Goal: Transaction & Acquisition: Purchase product/service

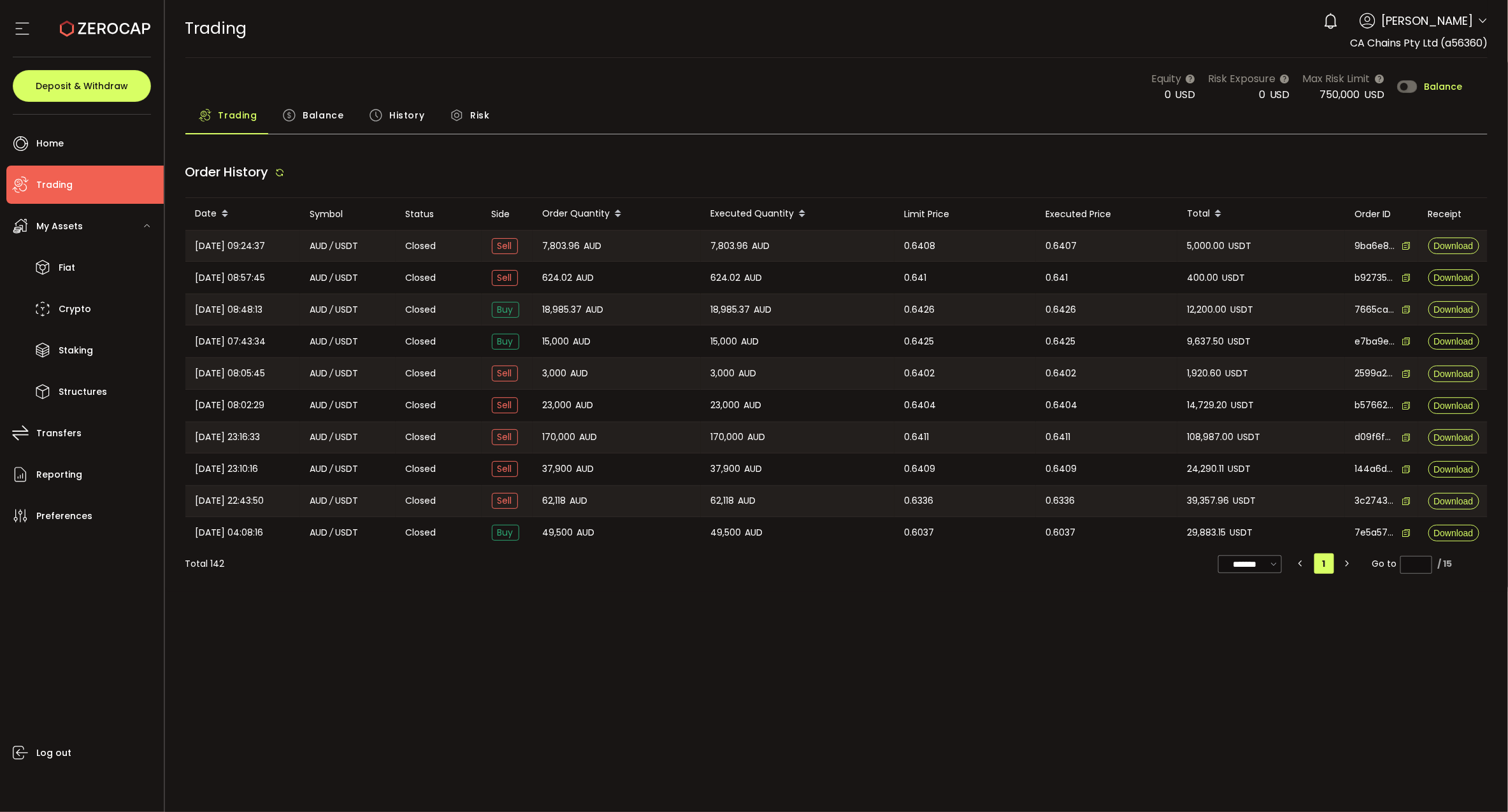
type input "***"
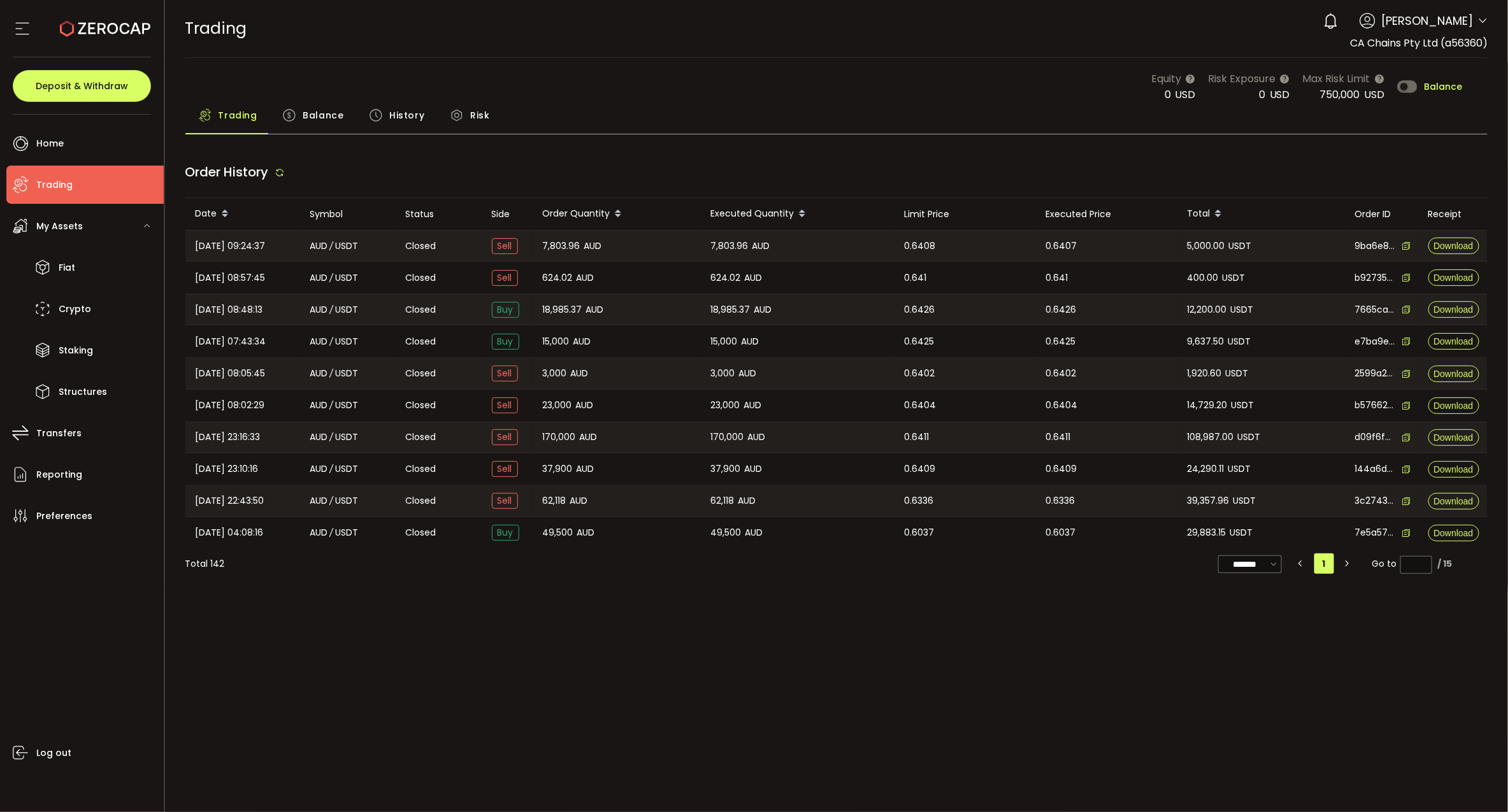
type input "***"
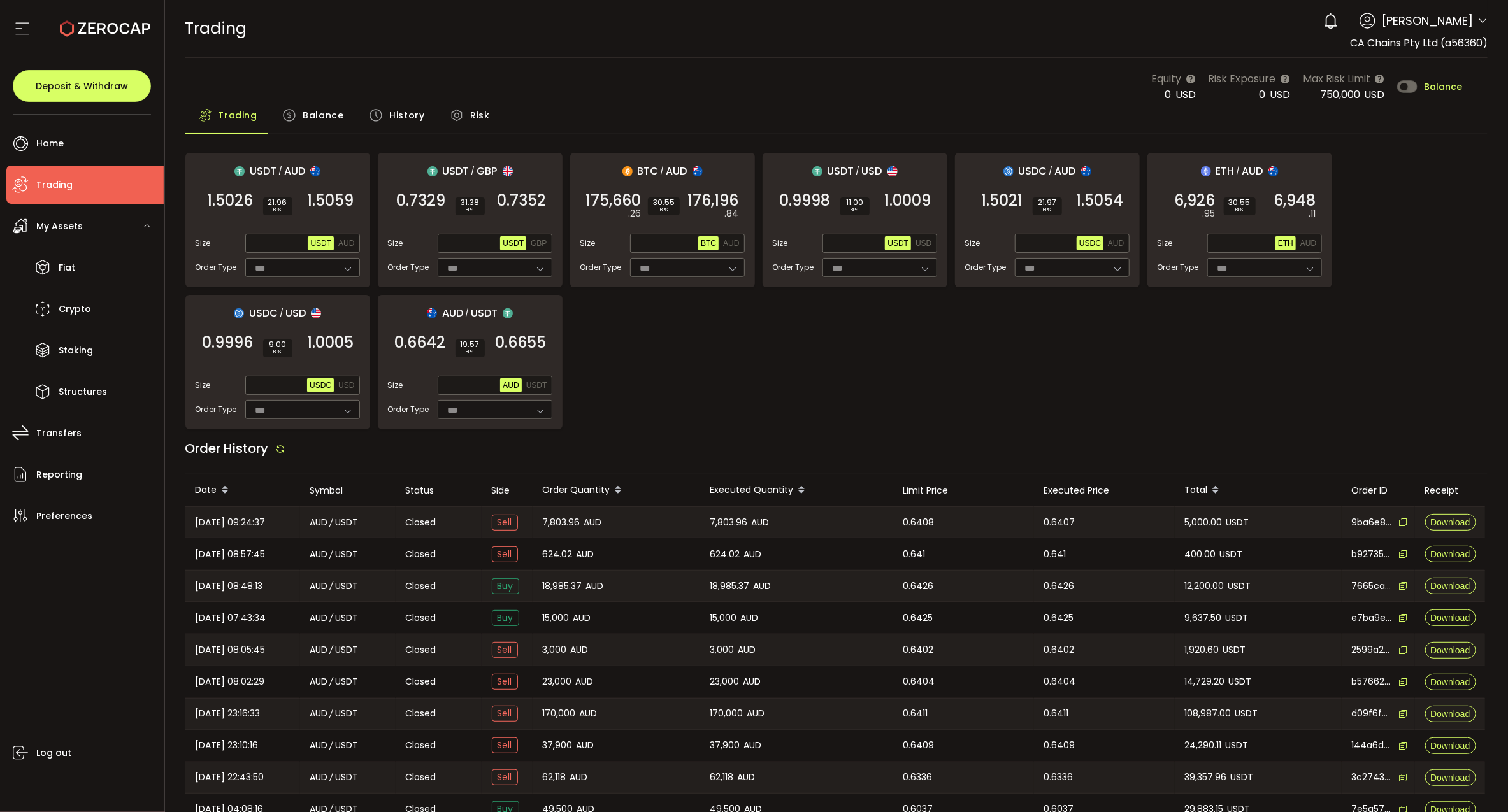
drag, startPoint x: 877, startPoint y: 311, endPoint x: 874, endPoint y: 318, distance: 7.6
click at [876, 318] on div "USDT / AUD 1.5026 SELL 21.96 BPS 1.5059 BUY Size Max USDT AUD Order Type *** FO…" at bounding box center [836, 290] width 1303 height 276
